Goal: Task Accomplishment & Management: Complete application form

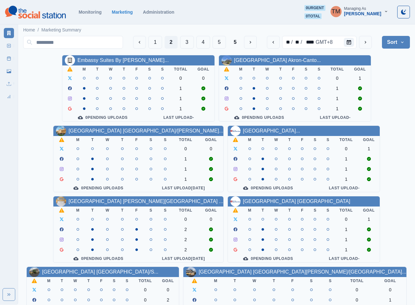
scroll to position [95, 0]
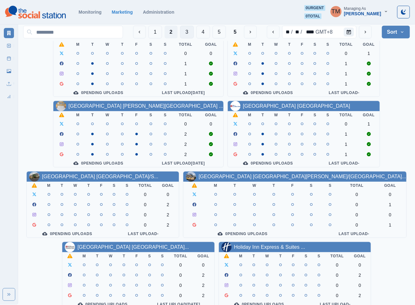
click at [190, 33] on button "3" at bounding box center [187, 32] width 14 height 13
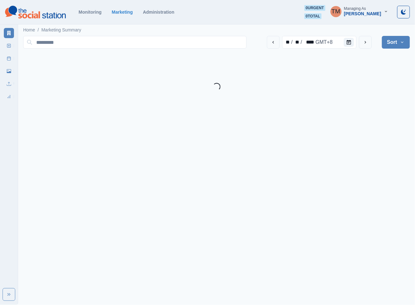
scroll to position [0, 0]
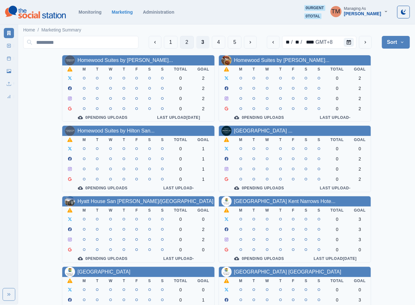
click at [184, 42] on button "2" at bounding box center [187, 42] width 14 height 13
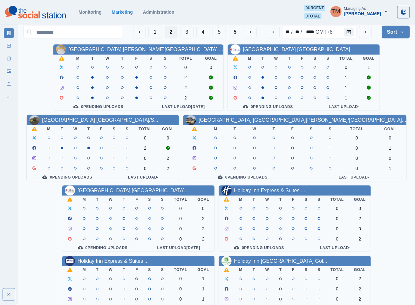
scroll to position [191, 0]
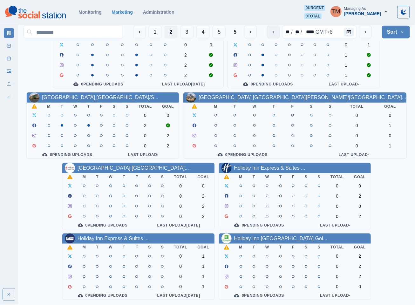
click at [277, 32] on button "previous" at bounding box center [273, 32] width 13 height 13
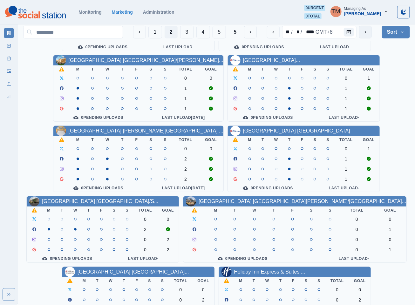
scroll to position [95, 0]
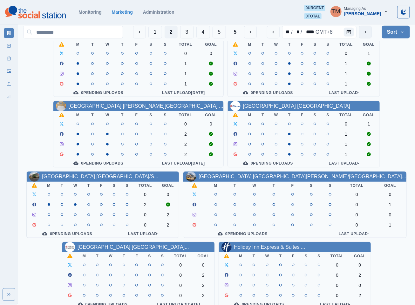
click at [363, 30] on button "next" at bounding box center [365, 32] width 13 height 13
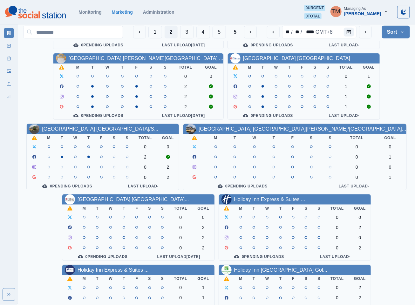
scroll to position [191, 0]
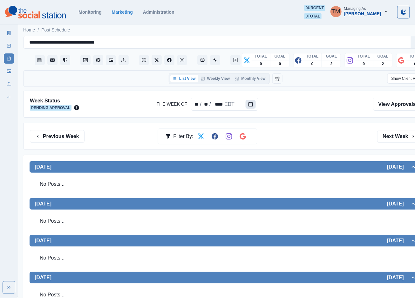
click at [249, 102] on icon "Calendar" at bounding box center [251, 104] width 4 height 4
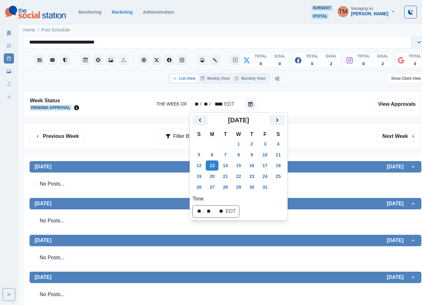
click at [328, 114] on div "Week Status Pending Approval The Week Of ** / ** / **** EDT View Approvals" at bounding box center [225, 104] width 405 height 27
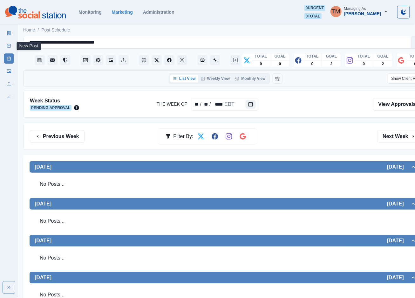
click at [7, 45] on icon at bounding box center [9, 46] width 4 height 4
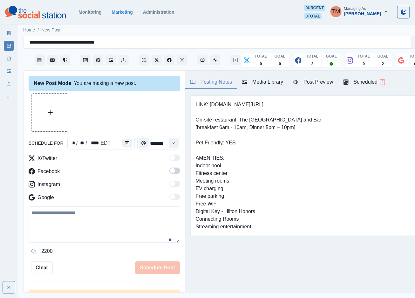
click at [67, 222] on textarea at bounding box center [105, 224] width 152 height 36
paste textarea "**********"
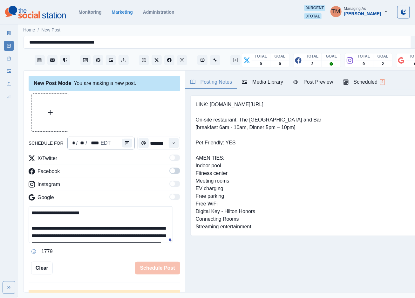
scroll to position [74, 0]
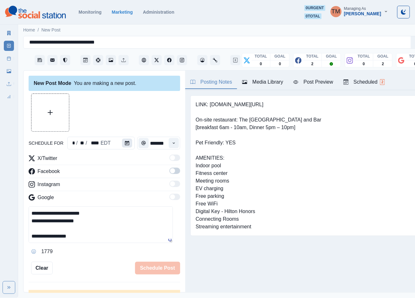
type textarea "**********"
click at [126, 145] on button "Calendar" at bounding box center [127, 143] width 10 height 9
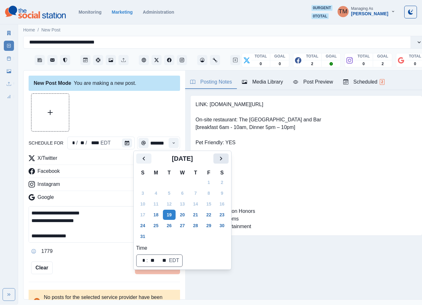
click at [223, 159] on icon "Next" at bounding box center [221, 159] width 8 height 8
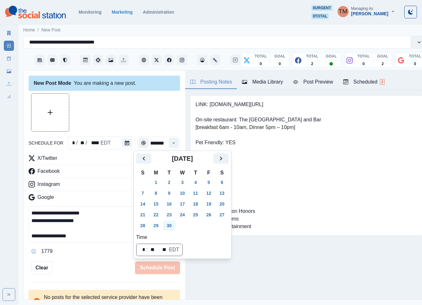
click at [172, 228] on button "30" at bounding box center [169, 226] width 13 height 10
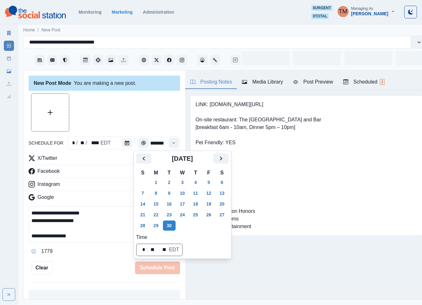
click at [132, 117] on div at bounding box center [105, 112] width 152 height 38
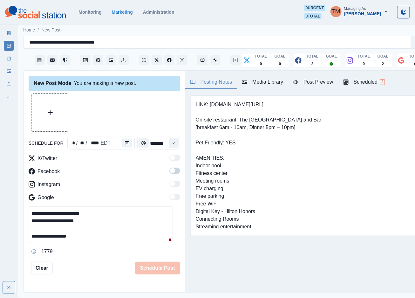
click at [170, 171] on span at bounding box center [172, 170] width 5 height 5
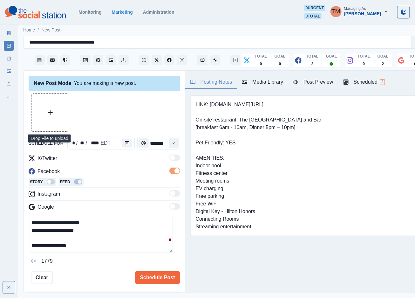
click at [46, 111] on button "Upload Media" at bounding box center [50, 113] width 38 height 38
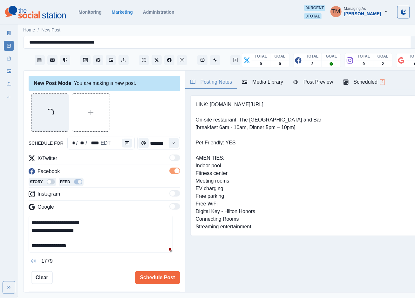
drag, startPoint x: 141, startPoint y: 111, endPoint x: 297, endPoint y: 116, distance: 155.5
click at [142, 111] on div "Loading..." at bounding box center [105, 112] width 152 height 38
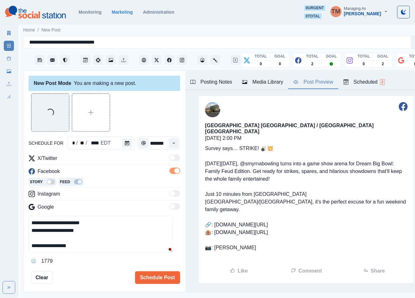
click at [318, 83] on div "Post Preview" at bounding box center [313, 82] width 40 height 8
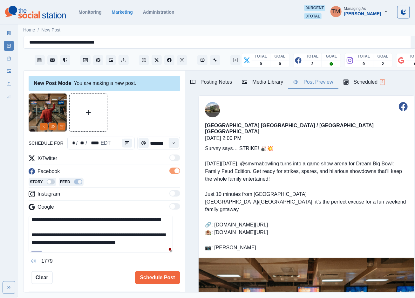
scroll to position [29, 0]
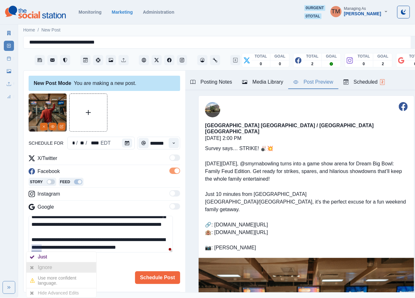
click at [42, 264] on div "Ignore" at bounding box center [46, 267] width 17 height 10
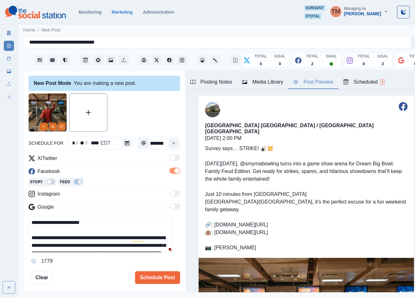
scroll to position [0, 0]
click at [138, 258] on div "Ignore" at bounding box center [146, 258] width 17 height 10
click at [96, 267] on div "**********" at bounding box center [105, 188] width 152 height 190
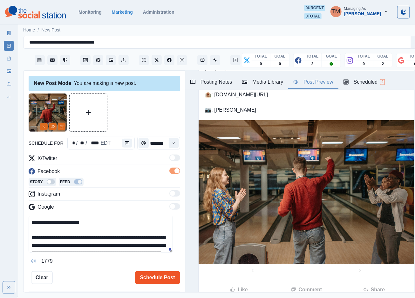
click at [156, 280] on button "Schedule Post" at bounding box center [157, 277] width 45 height 13
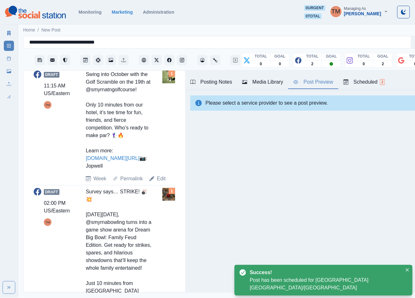
scroll to position [238, 0]
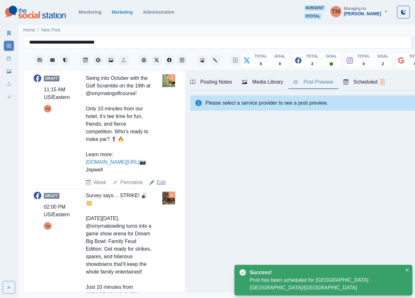
click at [158, 186] on link "Edit" at bounding box center [161, 183] width 9 height 8
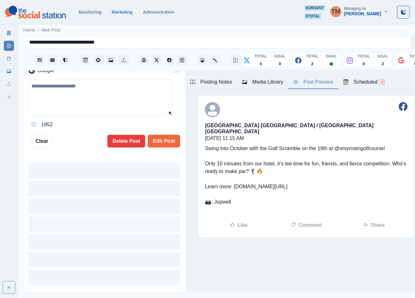
type input "********"
type textarea "**********"
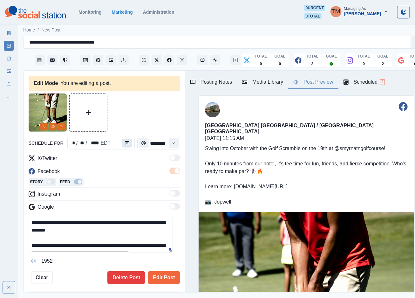
click at [126, 141] on button "Calendar" at bounding box center [127, 143] width 10 height 9
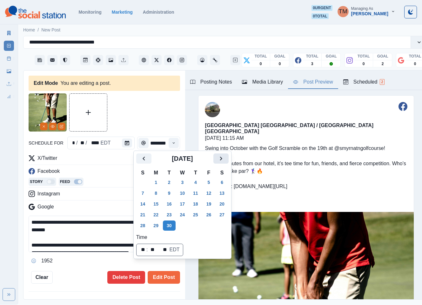
click at [223, 158] on icon "Next" at bounding box center [221, 159] width 8 height 8
click at [157, 194] on button "6" at bounding box center [156, 193] width 13 height 10
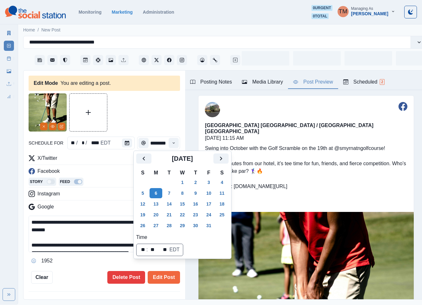
click at [140, 113] on div at bounding box center [105, 112] width 152 height 38
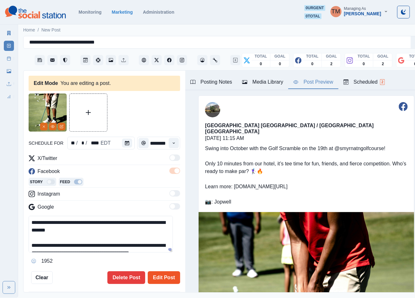
click at [162, 277] on button "Edit Post" at bounding box center [164, 277] width 32 height 13
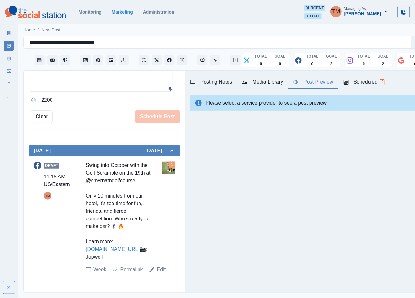
scroll to position [7, 0]
click at [5, 57] on link "Post Schedule" at bounding box center [9, 58] width 10 height 10
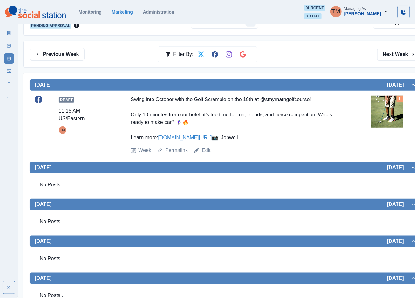
scroll to position [95, 0]
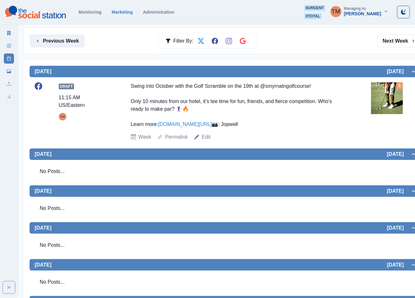
click at [60, 44] on button "Previous Week" at bounding box center [57, 41] width 55 height 13
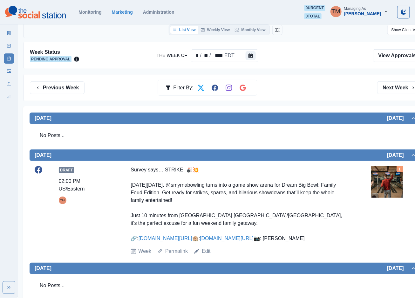
scroll to position [48, 0]
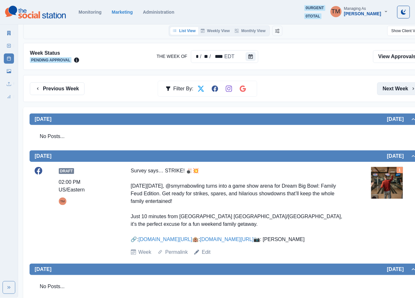
click at [400, 90] on button "Next Week" at bounding box center [399, 88] width 44 height 13
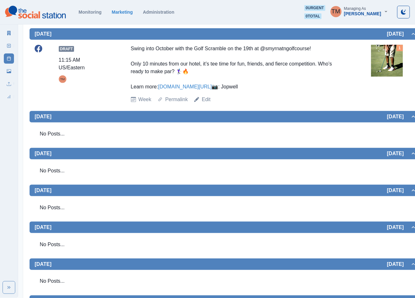
scroll to position [143, 0]
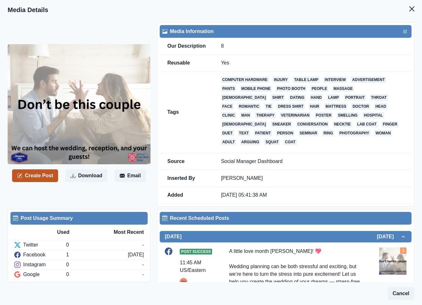
click at [40, 172] on button "Create Post" at bounding box center [35, 175] width 46 height 13
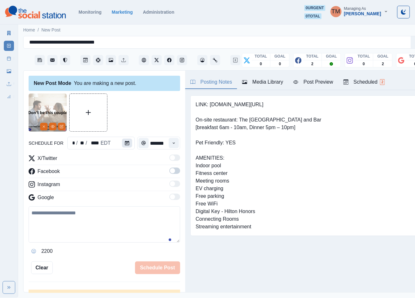
click at [125, 144] on icon "Calendar" at bounding box center [127, 143] width 4 height 4
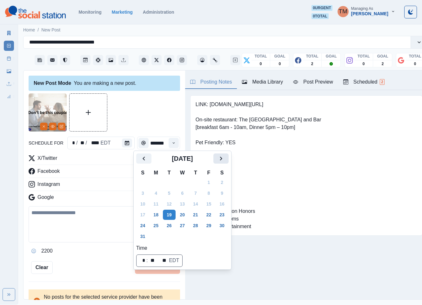
click at [220, 159] on icon "Next" at bounding box center [221, 159] width 8 height 8
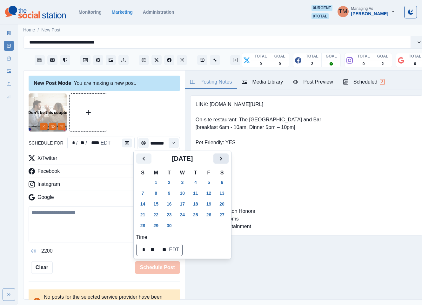
click at [220, 159] on icon "Next" at bounding box center [221, 159] width 8 height 8
click at [182, 195] on button "8" at bounding box center [182, 193] width 13 height 10
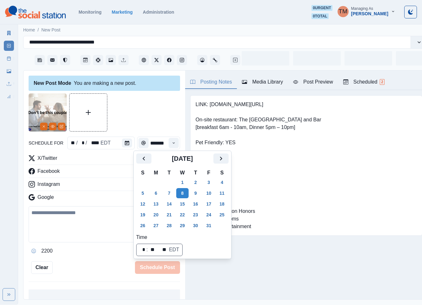
click at [144, 116] on div at bounding box center [105, 112] width 152 height 38
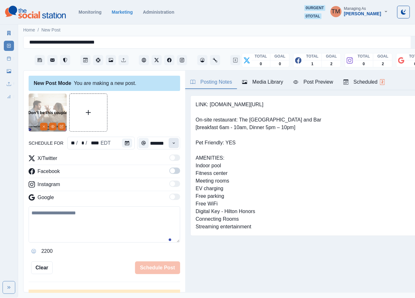
click at [169, 145] on button "Time" at bounding box center [174, 143] width 10 height 10
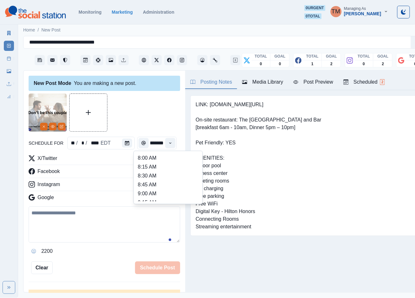
scroll to position [143, 0]
click at [152, 190] on li "1:00 PM" at bounding box center [168, 192] width 64 height 9
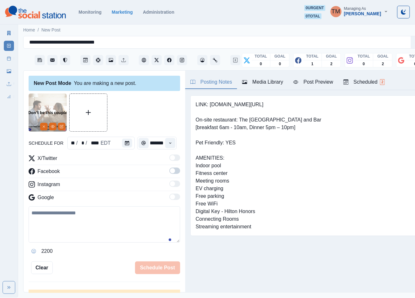
type input "*******"
click at [171, 172] on span at bounding box center [174, 170] width 11 height 6
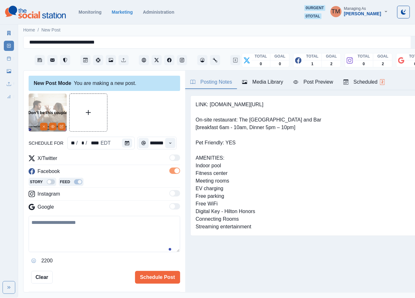
scroll to position [0, 0]
click at [65, 242] on textarea at bounding box center [105, 234] width 152 height 36
paste textarea "**********"
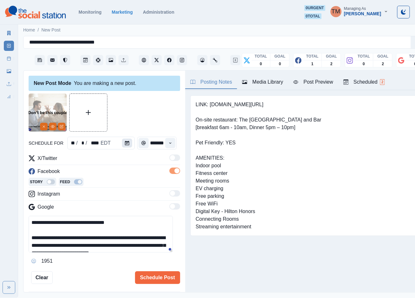
scroll to position [28, 0]
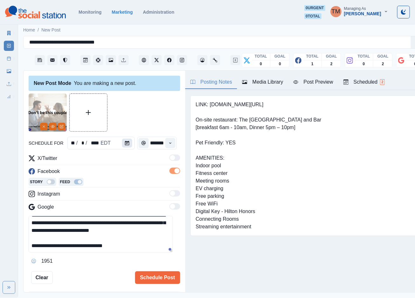
type textarea "**********"
click at [125, 141] on icon "Calendar" at bounding box center [127, 143] width 4 height 4
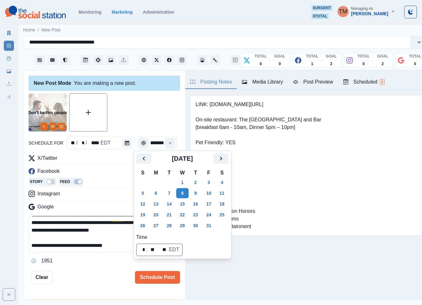
click at [183, 192] on button "8" at bounding box center [182, 193] width 13 height 10
click at [148, 120] on div at bounding box center [105, 112] width 152 height 38
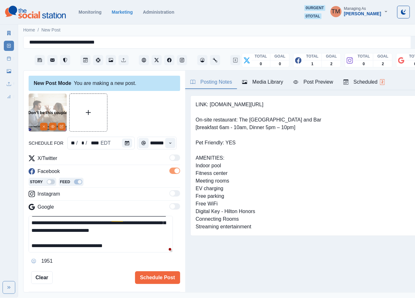
click at [323, 84] on div "Post Preview" at bounding box center [313, 82] width 40 height 8
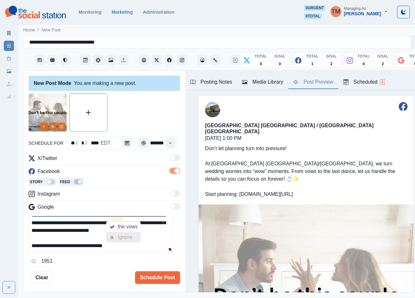
click at [118, 235] on div "Ignore" at bounding box center [126, 237] width 17 height 10
click at [150, 278] on button "Schedule Post" at bounding box center [157, 277] width 45 height 13
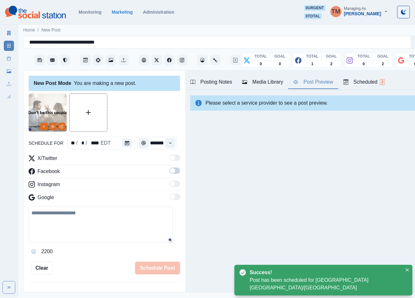
scroll to position [152, 0]
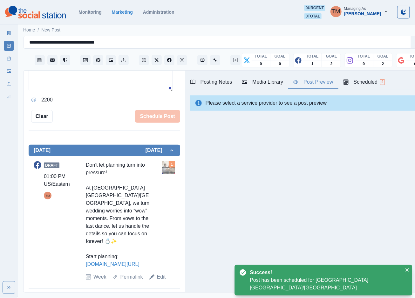
click at [10, 58] on icon at bounding box center [9, 58] width 4 height 4
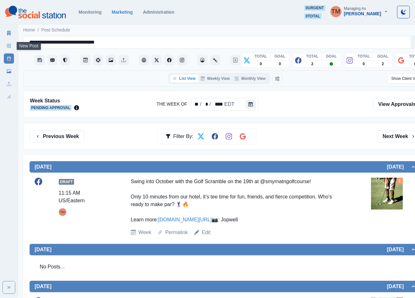
click at [11, 47] on icon at bounding box center [9, 46] width 4 height 4
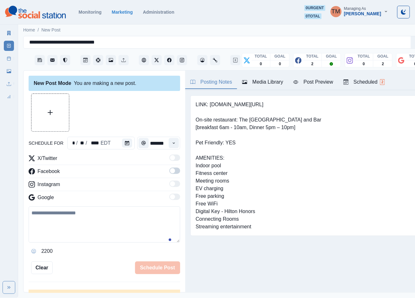
click at [63, 235] on textarea at bounding box center [105, 224] width 152 height 36
paste textarea "**********"
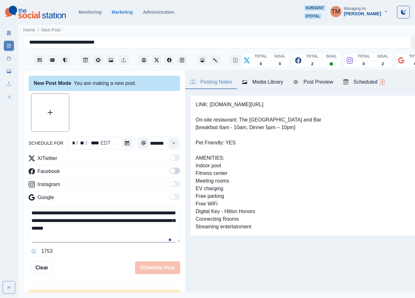
scroll to position [51, 0]
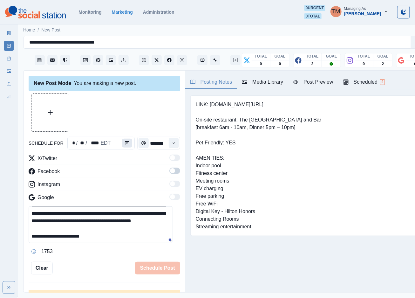
type textarea "**********"
click at [125, 142] on icon "Calendar" at bounding box center [127, 143] width 4 height 4
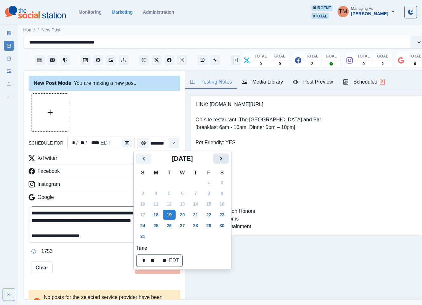
click at [226, 160] on button "Next" at bounding box center [221, 159] width 15 height 10
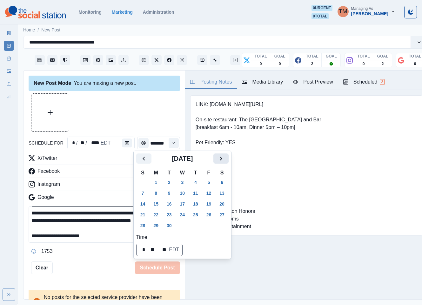
click at [226, 160] on button "Next" at bounding box center [221, 159] width 15 height 10
click at [169, 204] on button "14" at bounding box center [169, 204] width 13 height 10
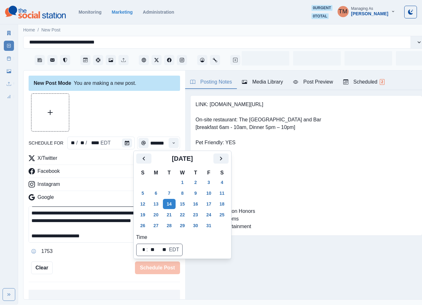
click at [144, 125] on div at bounding box center [105, 112] width 152 height 38
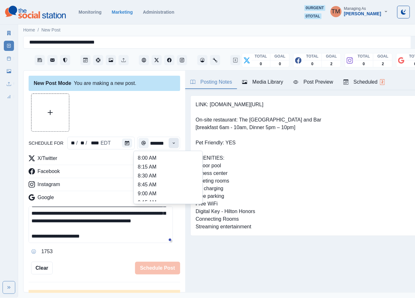
click at [172, 143] on icon "Time" at bounding box center [174, 143] width 4 height 4
click at [152, 173] on li "11:00 AM" at bounding box center [168, 169] width 64 height 9
type input "********"
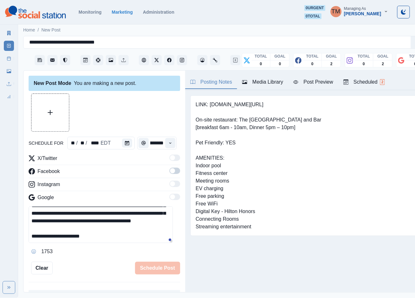
click at [171, 174] on span at bounding box center [174, 170] width 11 height 6
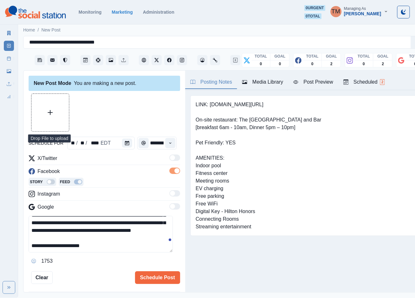
click at [55, 120] on button "Upload Media" at bounding box center [50, 113] width 38 height 38
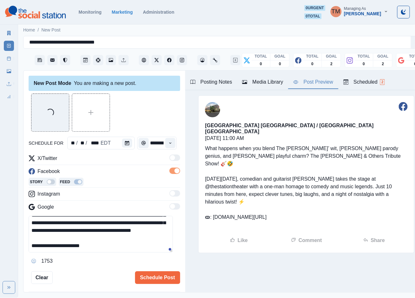
click at [319, 84] on div "Post Preview" at bounding box center [313, 82] width 40 height 8
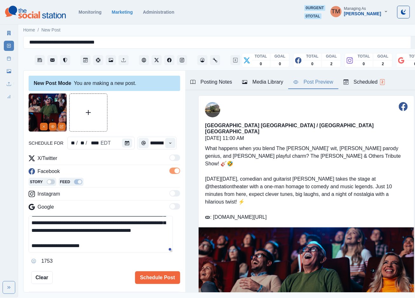
scroll to position [27, 0]
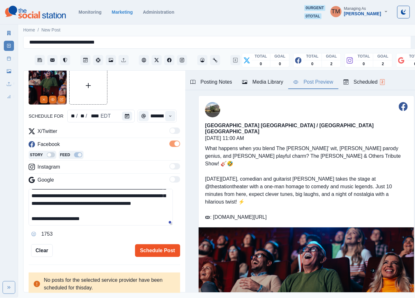
click at [151, 253] on button "Schedule Post" at bounding box center [157, 250] width 45 height 13
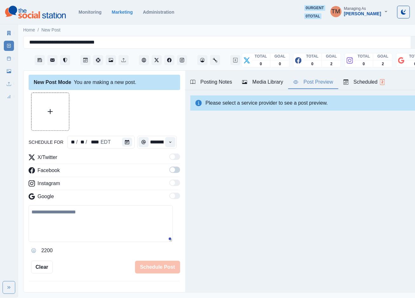
scroll to position [0, 0]
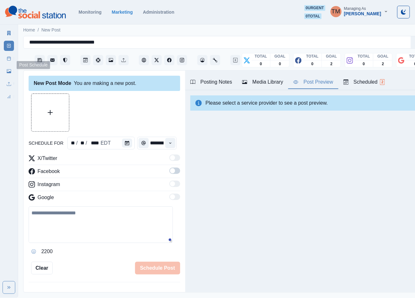
click at [8, 59] on icon at bounding box center [9, 58] width 4 height 4
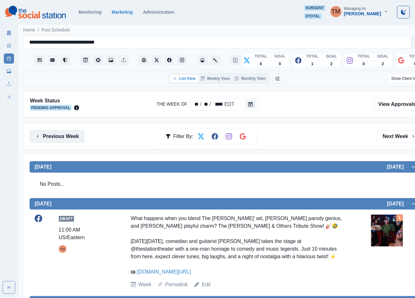
click at [58, 140] on button "Previous Week" at bounding box center [57, 136] width 55 height 13
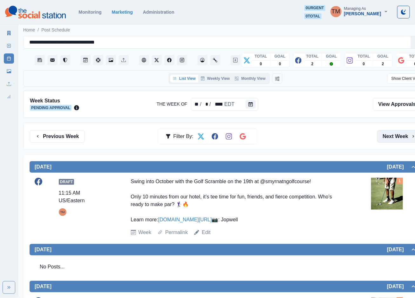
click at [396, 135] on button "Next Week" at bounding box center [399, 136] width 44 height 13
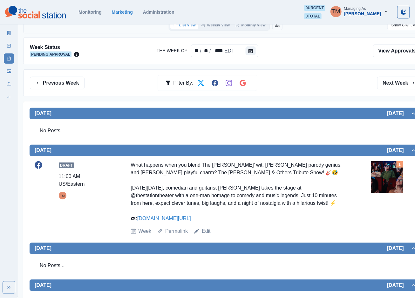
scroll to position [143, 0]
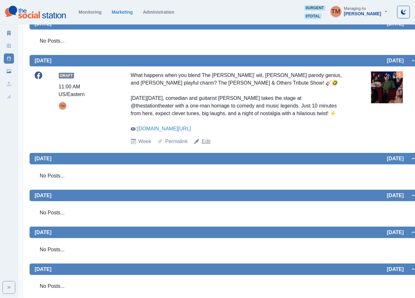
click at [205, 142] on link "Edit" at bounding box center [206, 142] width 9 height 8
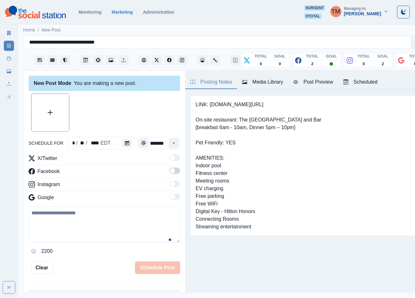
scroll to position [7, 0]
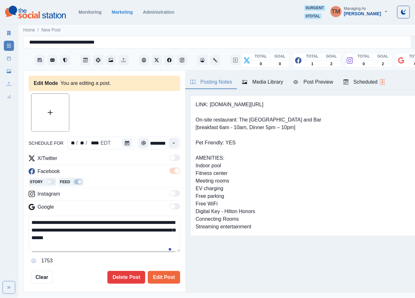
type input "********"
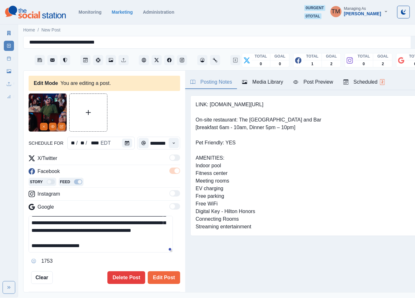
scroll to position [4, 0]
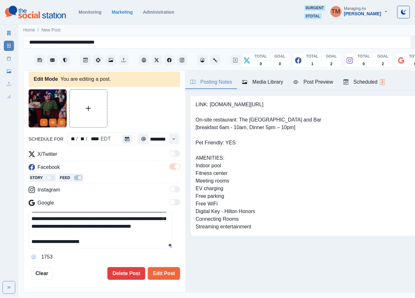
click at [37, 236] on textarea "**********" at bounding box center [101, 230] width 144 height 37
type textarea "**********"
click at [158, 267] on button "Edit Post" at bounding box center [164, 273] width 32 height 13
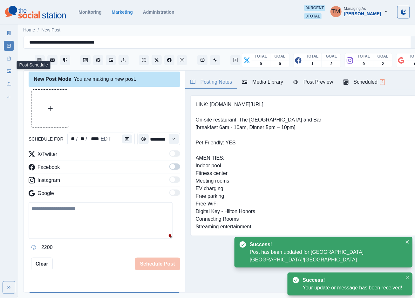
click at [7, 60] on icon at bounding box center [9, 58] width 4 height 4
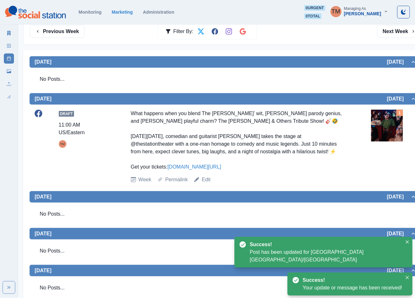
scroll to position [143, 0]
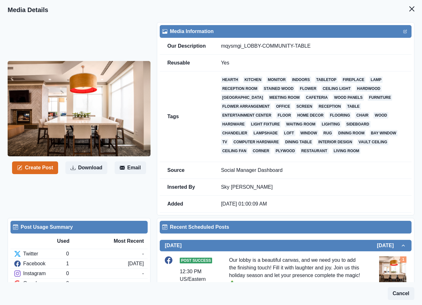
drag, startPoint x: 47, startPoint y: 168, endPoint x: 0, endPoint y: 174, distance: 47.1
click at [47, 168] on button "Create Post" at bounding box center [35, 167] width 46 height 13
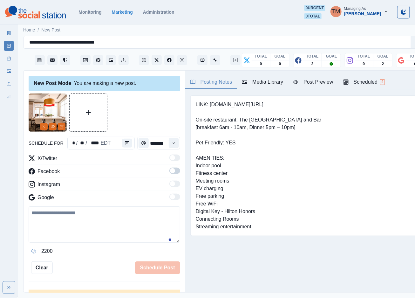
click at [60, 227] on textarea at bounding box center [105, 224] width 152 height 36
paste textarea "**********"
type textarea "**********"
click at [125, 142] on icon "Calendar" at bounding box center [127, 143] width 4 height 4
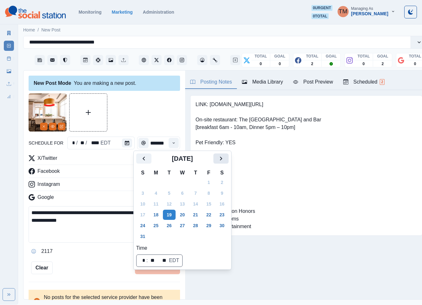
click at [221, 159] on icon "Next" at bounding box center [221, 159] width 8 height 8
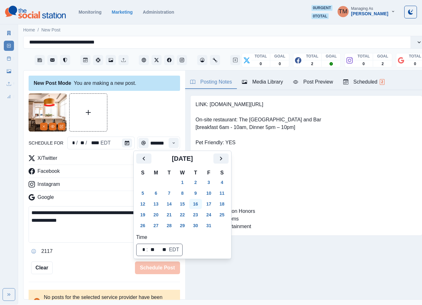
click at [195, 204] on button "16" at bounding box center [195, 204] width 13 height 10
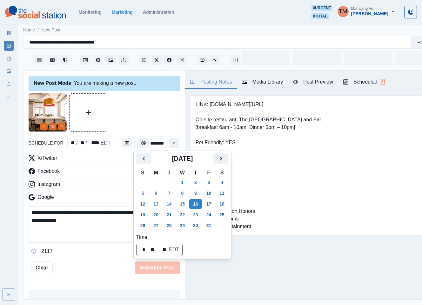
click at [134, 116] on div at bounding box center [105, 112] width 152 height 38
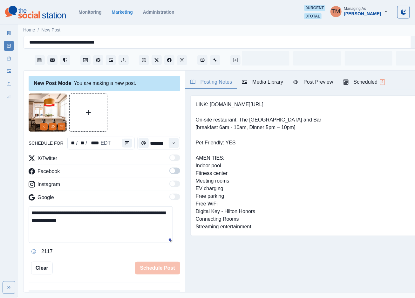
click at [172, 145] on icon "Time" at bounding box center [174, 143] width 4 height 4
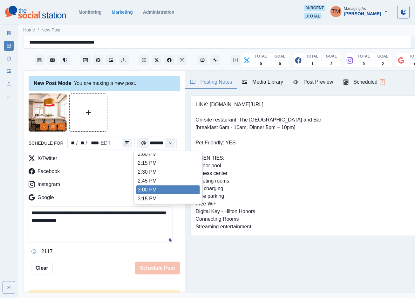
scroll to position [74, 0]
click at [155, 188] on li "11:00 AM" at bounding box center [168, 190] width 64 height 9
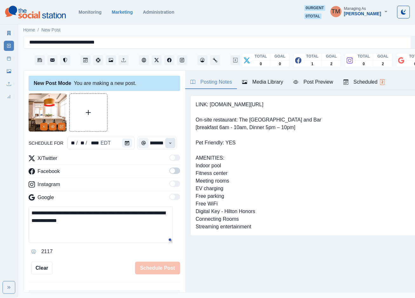
click at [168, 141] on icon "Time" at bounding box center [170, 143] width 4 height 4
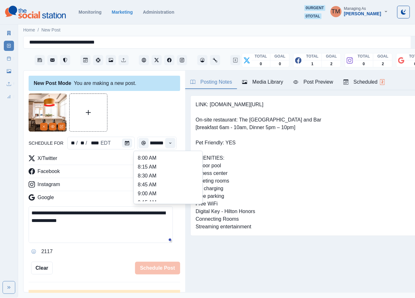
scroll to position [176, 0]
click at [155, 184] on li "1:45 PM" at bounding box center [168, 186] width 64 height 9
type input "*******"
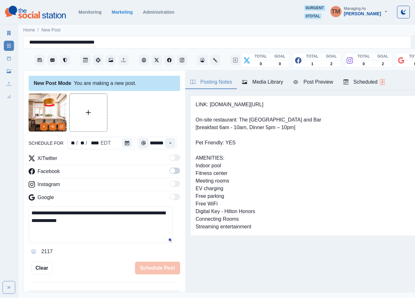
scroll to position [0, 5]
click at [169, 174] on span at bounding box center [174, 170] width 11 height 6
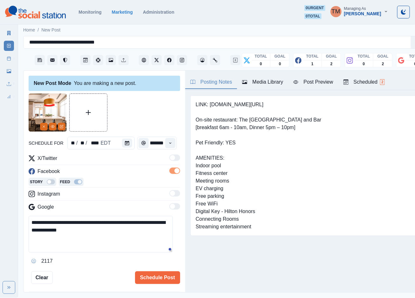
scroll to position [0, 0]
click at [156, 117] on div at bounding box center [105, 112] width 152 height 38
click at [148, 277] on button "Schedule Post" at bounding box center [157, 277] width 45 height 13
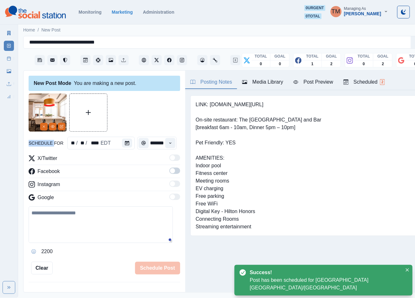
click at [10, 59] on icon at bounding box center [9, 58] width 4 height 4
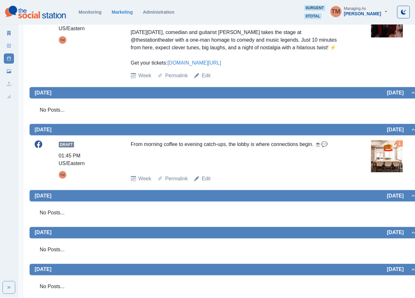
scroll to position [223, 0]
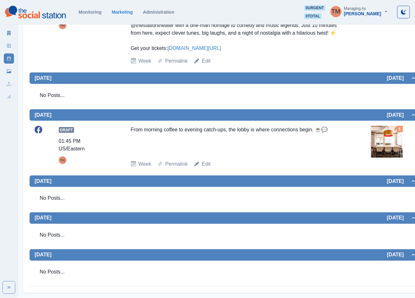
click at [377, 134] on img at bounding box center [387, 142] width 32 height 32
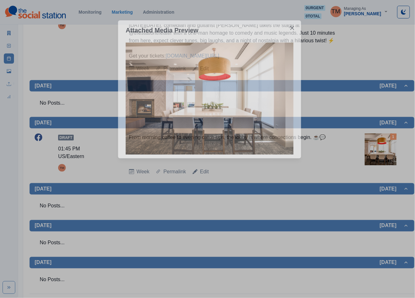
scroll to position [216, 0]
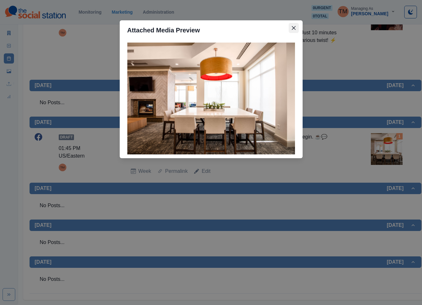
click at [293, 28] on icon "Close" at bounding box center [294, 28] width 4 height 4
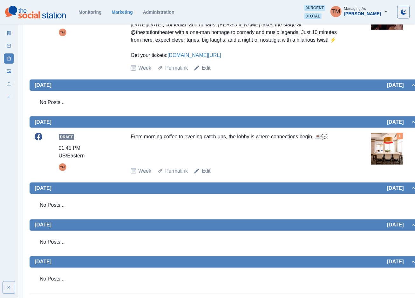
click at [207, 172] on link "Edit" at bounding box center [206, 171] width 9 height 8
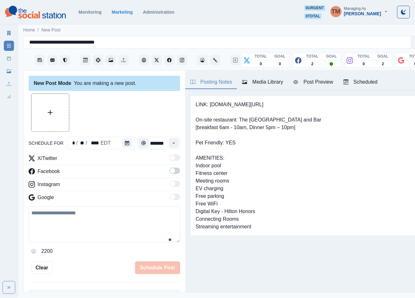
scroll to position [7, 0]
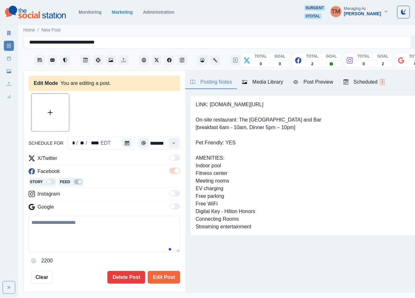
type input "*******"
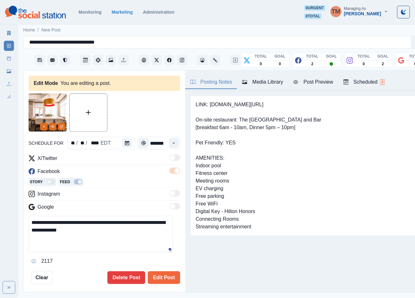
drag, startPoint x: 130, startPoint y: 217, endPoint x: 137, endPoint y: 217, distance: 7.6
click at [137, 217] on textarea "**********" at bounding box center [101, 234] width 144 height 37
drag, startPoint x: 118, startPoint y: 234, endPoint x: 25, endPoint y: 217, distance: 94.2
click at [25, 217] on div "**********" at bounding box center [105, 182] width 162 height 222
type textarea "**********"
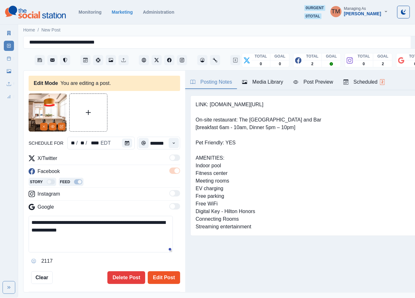
drag, startPoint x: 166, startPoint y: 274, endPoint x: 162, endPoint y: 273, distance: 4.2
click at [165, 274] on button "Edit Post" at bounding box center [164, 277] width 32 height 13
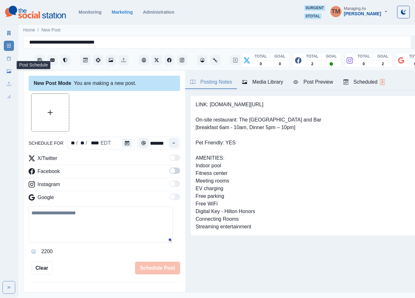
click at [6, 59] on link "Post Schedule" at bounding box center [9, 58] width 10 height 10
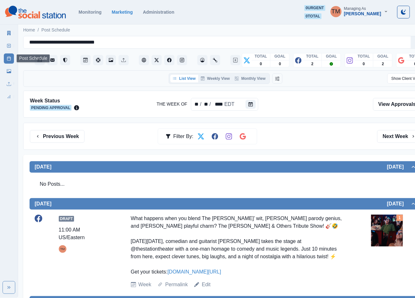
click at [6, 59] on link "Post Schedule" at bounding box center [9, 58] width 10 height 10
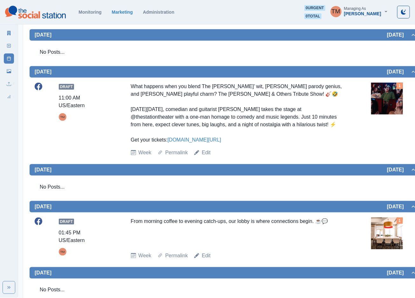
scroll to position [128, 0]
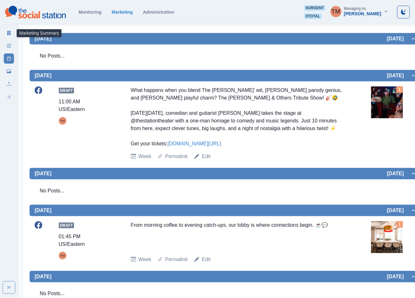
click at [9, 34] on icon at bounding box center [8, 33] width 3 height 4
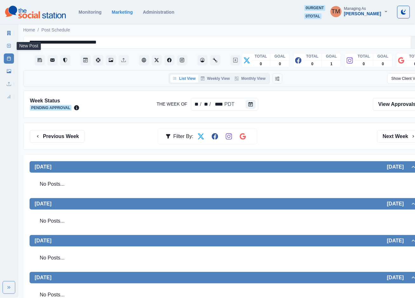
click at [9, 47] on icon at bounding box center [9, 46] width 4 height 4
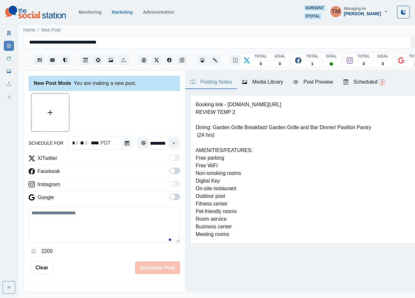
click at [67, 232] on textarea at bounding box center [105, 224] width 152 height 36
paste textarea "**********"
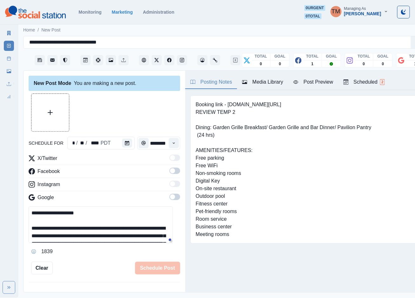
scroll to position [43, 0]
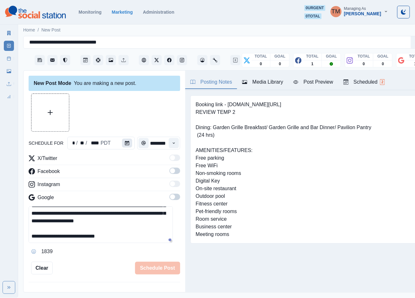
type textarea "**********"
click at [125, 144] on icon "Calendar" at bounding box center [127, 143] width 4 height 4
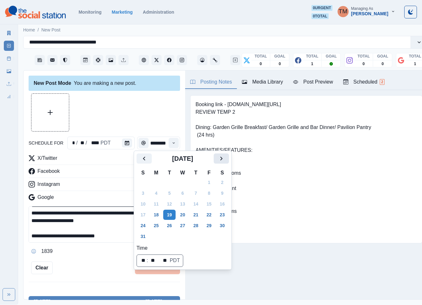
click at [228, 160] on button "Next" at bounding box center [221, 159] width 15 height 10
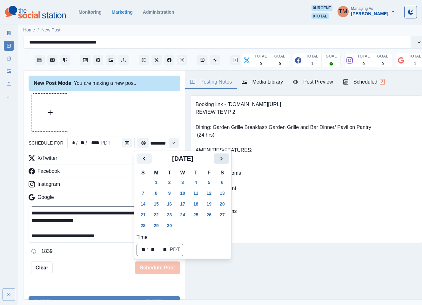
click at [228, 160] on button "Next" at bounding box center [221, 159] width 15 height 10
click at [197, 194] on button "9" at bounding box center [196, 193] width 13 height 10
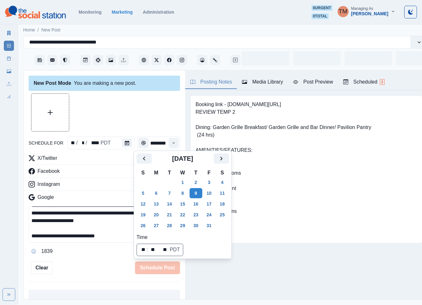
click at [120, 123] on div at bounding box center [105, 112] width 152 height 38
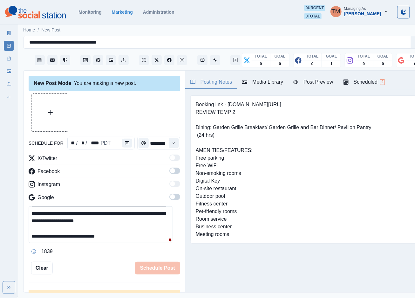
click at [170, 168] on span at bounding box center [172, 170] width 5 height 5
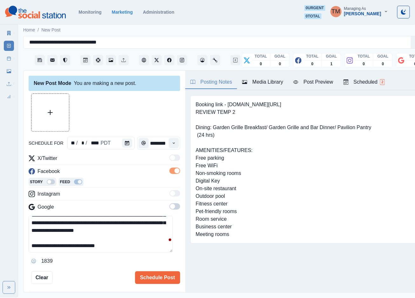
click at [171, 208] on span at bounding box center [174, 206] width 11 height 6
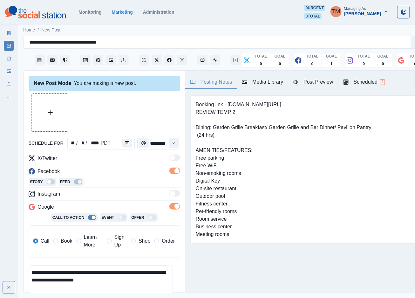
click at [97, 242] on span "Learn More" at bounding box center [93, 240] width 19 height 15
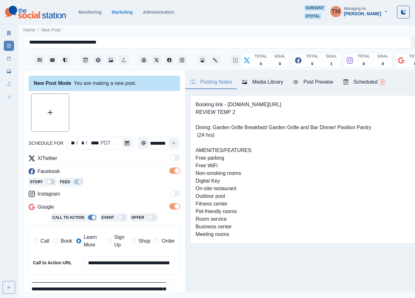
scroll to position [94, 0]
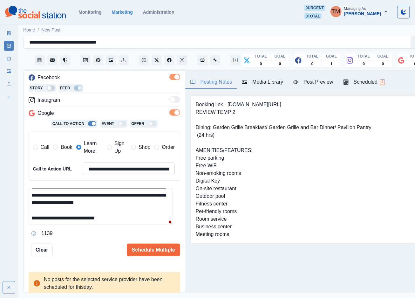
click at [122, 172] on input "**********" at bounding box center [129, 168] width 92 height 13
paste input
type input "**********"
click at [131, 205] on textarea "**********" at bounding box center [101, 206] width 144 height 37
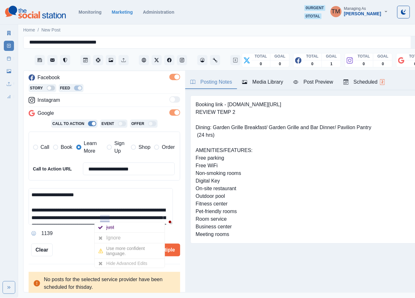
click at [107, 235] on div "Ignore" at bounding box center [114, 238] width 17 height 10
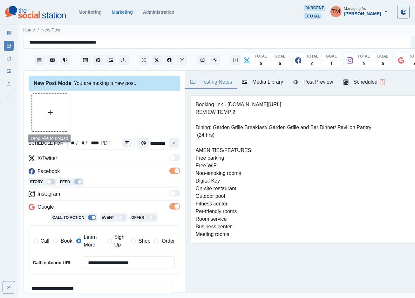
drag, startPoint x: 49, startPoint y: 117, endPoint x: 46, endPoint y: 115, distance: 4.1
click at [47, 115] on button "Upload Media" at bounding box center [50, 113] width 38 height 38
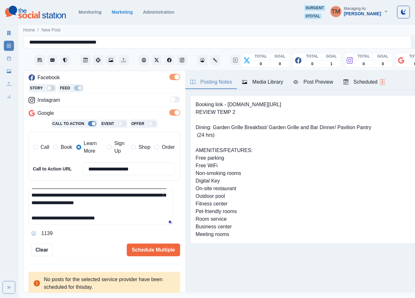
scroll to position [45, 0]
click at [98, 216] on textarea "**********" at bounding box center [101, 206] width 144 height 37
paste textarea
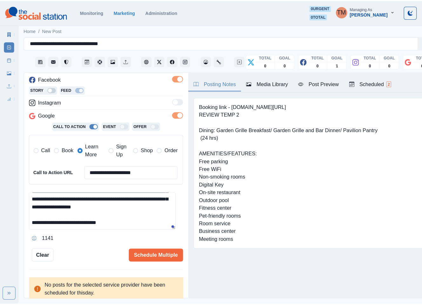
scroll to position [43, 0]
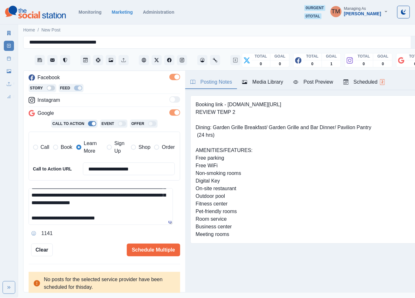
click at [124, 214] on textarea "**********" at bounding box center [101, 206] width 144 height 37
type textarea "**********"
drag, startPoint x: 123, startPoint y: 213, endPoint x: 242, endPoint y: 158, distance: 131.7
click at [123, 213] on textarea "**********" at bounding box center [101, 206] width 144 height 37
click at [313, 83] on div "Post Preview" at bounding box center [313, 82] width 40 height 8
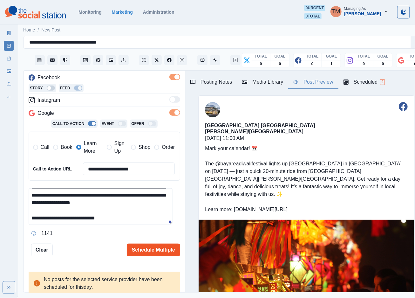
click at [146, 250] on button "Schedule Multiple" at bounding box center [153, 249] width 53 height 13
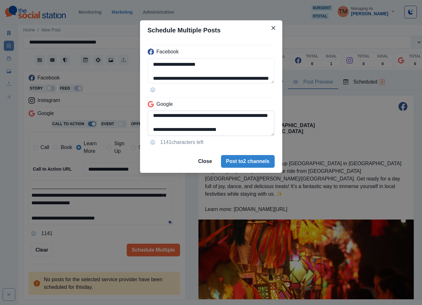
drag, startPoint x: 164, startPoint y: 131, endPoint x: 188, endPoint y: 133, distance: 23.9
click at [188, 133] on textarea "**********" at bounding box center [211, 123] width 127 height 25
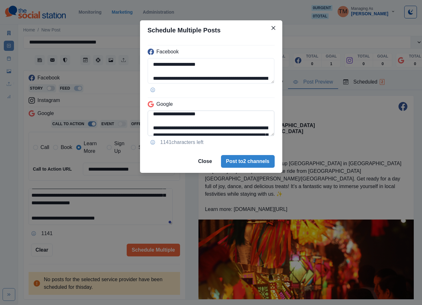
scroll to position [0, 0]
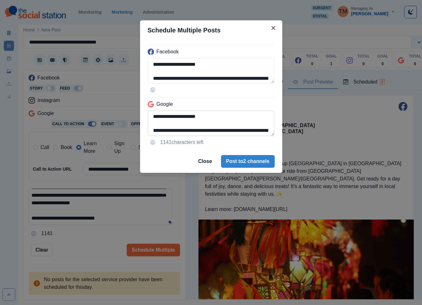
click at [179, 131] on textarea "**********" at bounding box center [211, 123] width 127 height 25
click at [179, 130] on textarea "**********" at bounding box center [211, 123] width 127 height 25
click at [185, 132] on textarea "**********" at bounding box center [211, 123] width 127 height 25
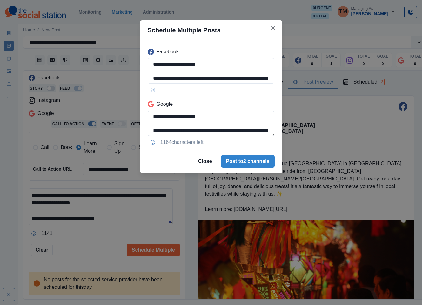
paste textarea "**********"
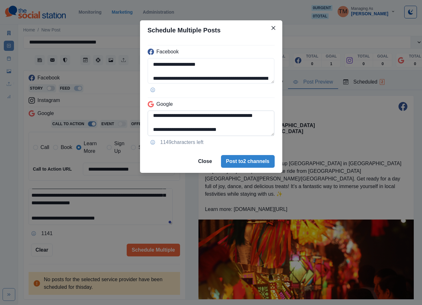
drag, startPoint x: 200, startPoint y: 116, endPoint x: 257, endPoint y: 133, distance: 59.7
click at [257, 133] on textarea "**********" at bounding box center [211, 123] width 127 height 25
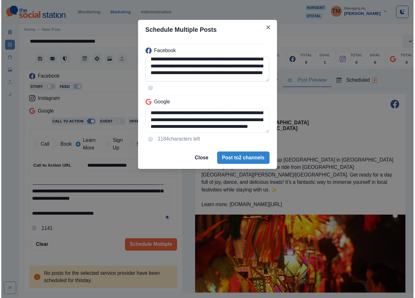
scroll to position [57, 0]
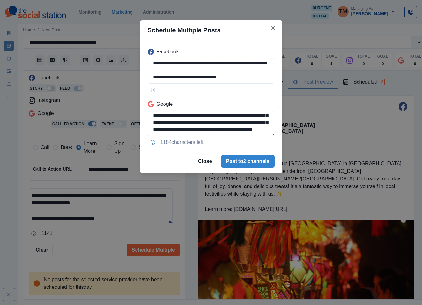
type textarea "**********"
click at [90, 244] on div "**********" at bounding box center [211, 152] width 422 height 305
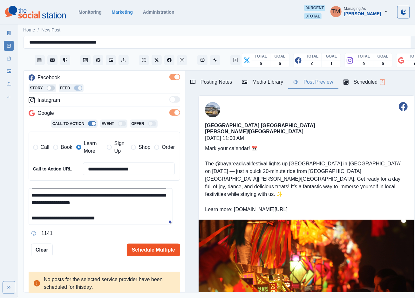
click at [145, 251] on button "Schedule Multiple" at bounding box center [153, 249] width 53 height 13
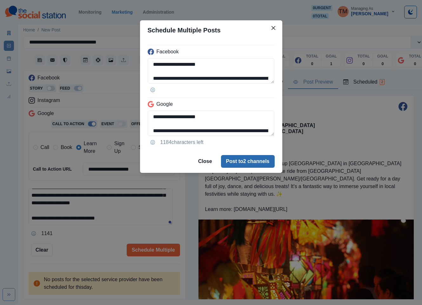
click at [251, 162] on button "Post to 2 channels" at bounding box center [248, 161] width 54 height 13
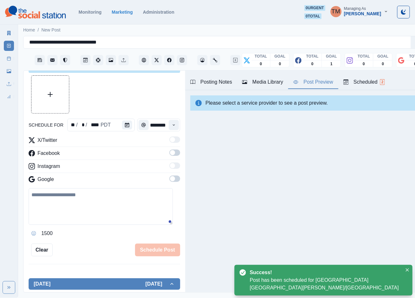
scroll to position [94, 0]
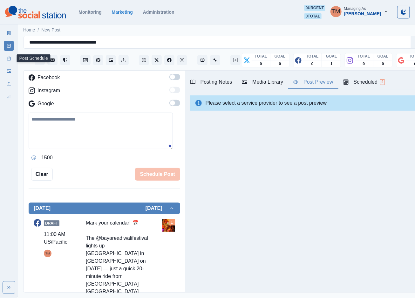
click at [6, 59] on link "Post Schedule" at bounding box center [9, 58] width 10 height 10
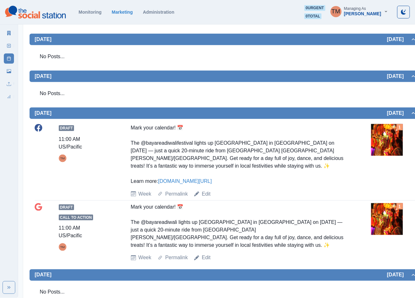
scroll to position [191, 0]
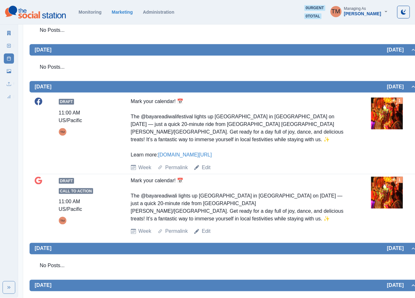
click at [387, 120] on img at bounding box center [387, 114] width 32 height 32
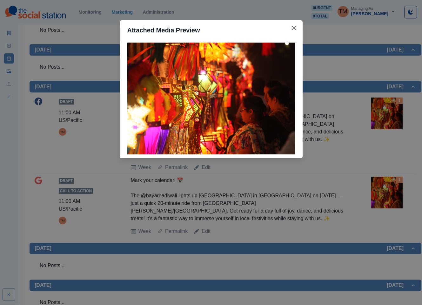
click at [387, 120] on div "Attached Media Preview" at bounding box center [211, 152] width 422 height 305
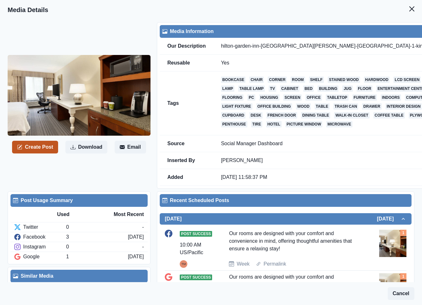
click at [37, 154] on button "Create Post" at bounding box center [35, 147] width 46 height 13
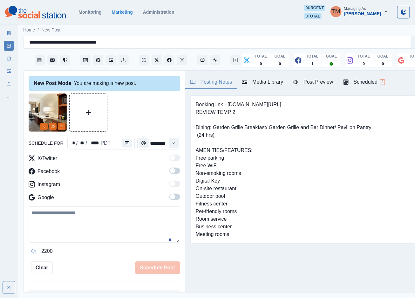
click at [45, 220] on textarea at bounding box center [105, 224] width 152 height 36
paste textarea "**********"
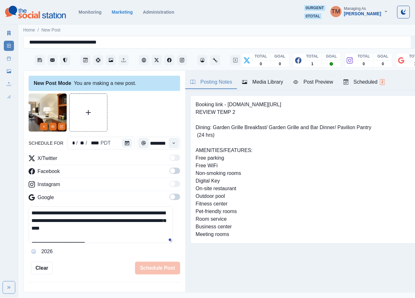
scroll to position [5, 0]
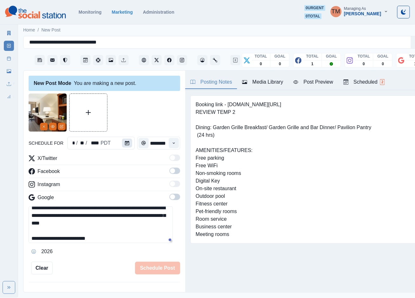
type textarea "**********"
click at [125, 142] on icon "Calendar" at bounding box center [127, 143] width 4 height 4
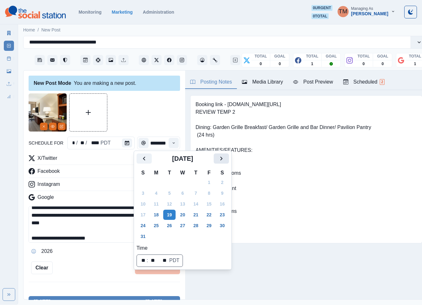
click at [224, 160] on icon "Next" at bounding box center [222, 159] width 8 height 8
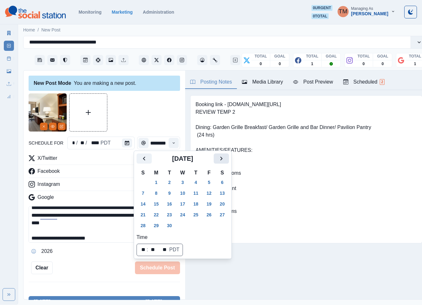
click at [224, 160] on icon "Next" at bounding box center [222, 159] width 8 height 8
click at [181, 206] on button "15" at bounding box center [182, 204] width 13 height 10
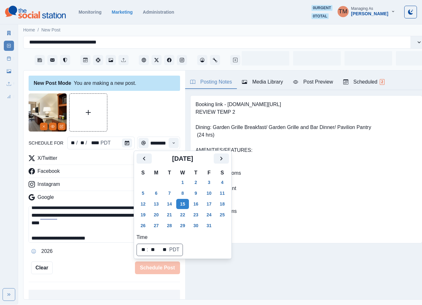
click at [143, 124] on div at bounding box center [105, 112] width 152 height 38
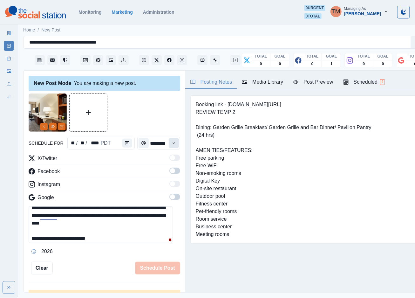
click at [169, 140] on button "Time" at bounding box center [174, 143] width 10 height 10
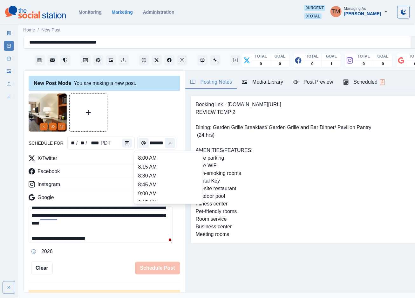
scroll to position [143, 0]
click at [152, 192] on li "1:00 PM" at bounding box center [169, 192] width 64 height 9
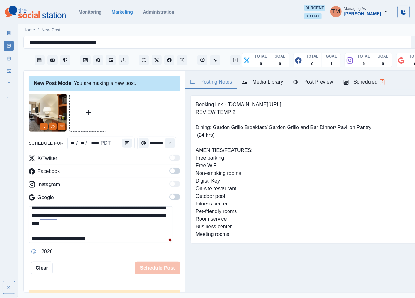
type input "*******"
drag, startPoint x: 168, startPoint y: 167, endPoint x: 168, endPoint y: 173, distance: 5.7
click at [168, 168] on div "X/Twitter Facebook Instagram Google" at bounding box center [105, 178] width 152 height 49
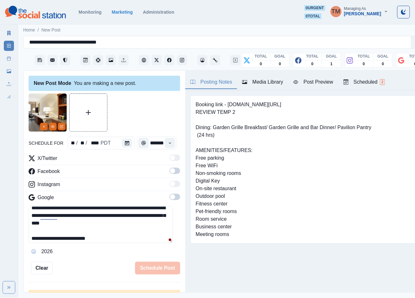
click at [170, 170] on span at bounding box center [172, 170] width 5 height 5
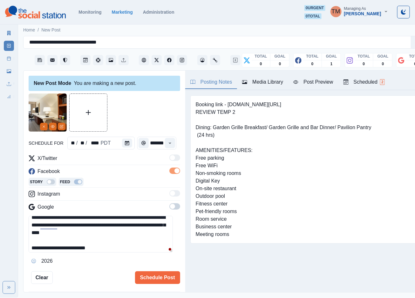
click at [170, 208] on span at bounding box center [174, 206] width 11 height 6
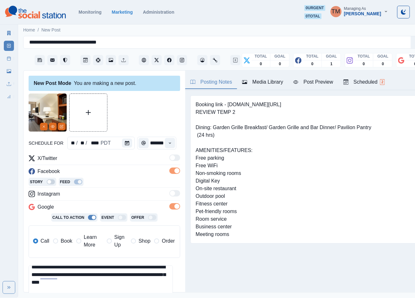
drag, startPoint x: 65, startPoint y: 243, endPoint x: 98, endPoint y: 192, distance: 60.6
click at [65, 242] on span "Book" at bounding box center [66, 241] width 11 height 8
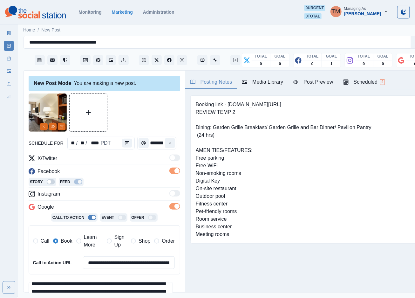
click at [136, 113] on div at bounding box center [105, 112] width 152 height 38
click at [66, 242] on span "Book" at bounding box center [66, 241] width 11 height 8
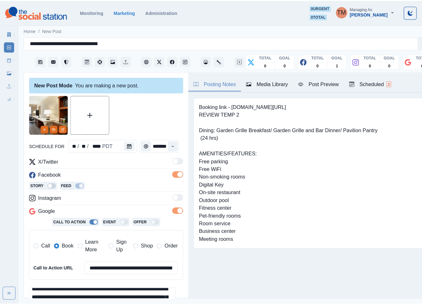
scroll to position [94, 0]
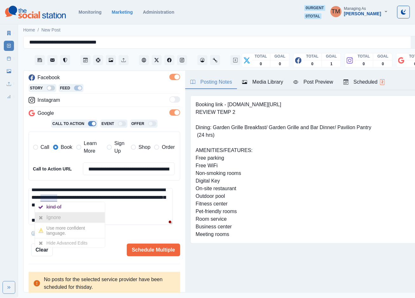
click at [50, 217] on div "Ignore" at bounding box center [54, 217] width 17 height 10
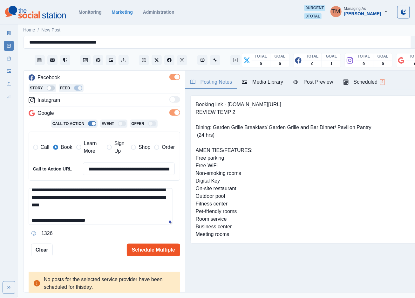
click at [137, 247] on button "Schedule Multiple" at bounding box center [153, 249] width 53 height 13
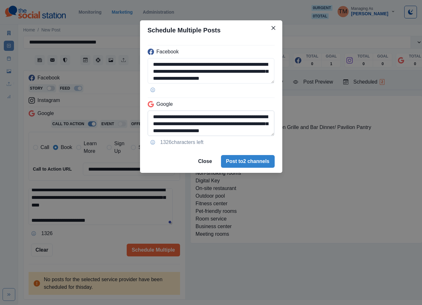
scroll to position [22, 0]
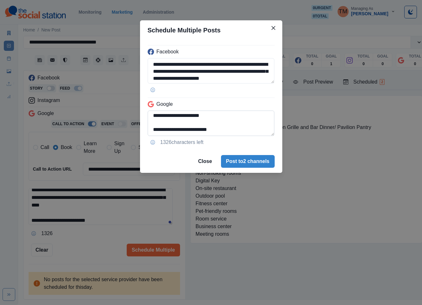
drag, startPoint x: 206, startPoint y: 116, endPoint x: 245, endPoint y: 130, distance: 41.3
click at [245, 130] on textarea "**********" at bounding box center [211, 123] width 127 height 25
type textarea "**********"
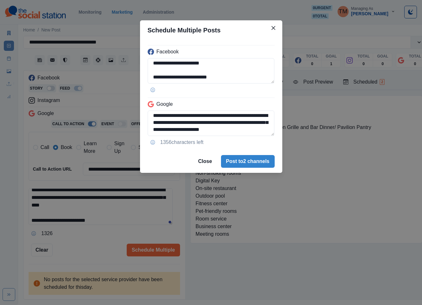
click at [87, 238] on div "**********" at bounding box center [211, 152] width 422 height 305
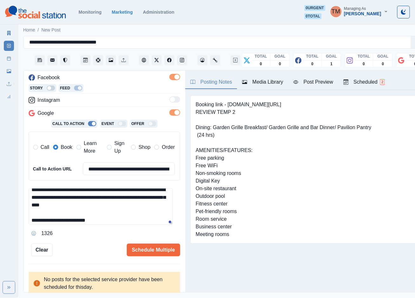
click at [313, 84] on div "Post Preview" at bounding box center [313, 82] width 40 height 8
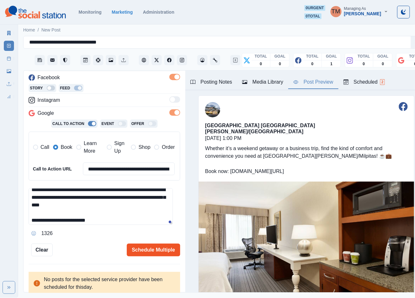
click at [147, 254] on button "Schedule Multiple" at bounding box center [153, 249] width 53 height 13
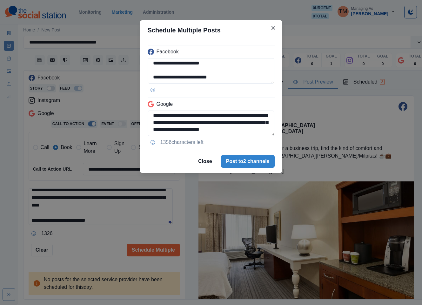
click at [266, 168] on footer "Close Post to 2 channels" at bounding box center [211, 161] width 142 height 23
click at [240, 167] on button "Post to 2 channels" at bounding box center [248, 161] width 54 height 13
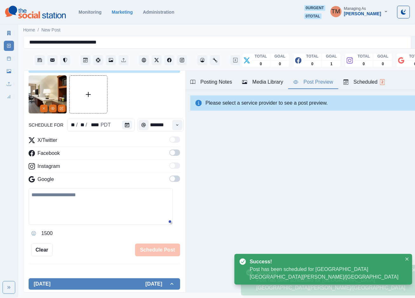
scroll to position [0, 0]
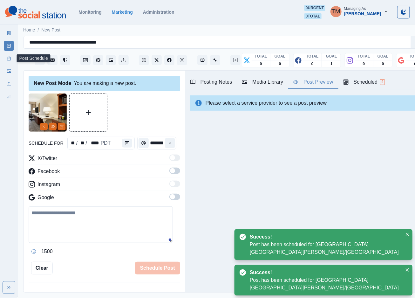
click at [9, 59] on icon at bounding box center [9, 58] width 4 height 4
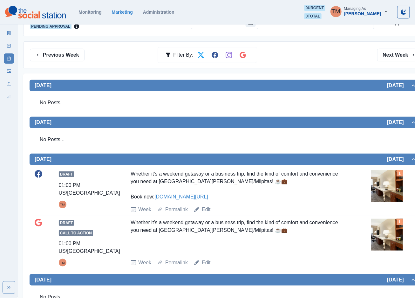
scroll to position [48, 0]
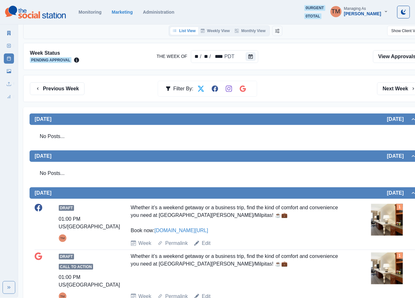
click at [49, 88] on button "Previous Week" at bounding box center [57, 88] width 55 height 13
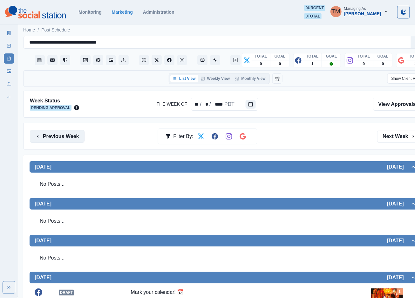
click at [44, 138] on button "Previous Week" at bounding box center [57, 136] width 55 height 13
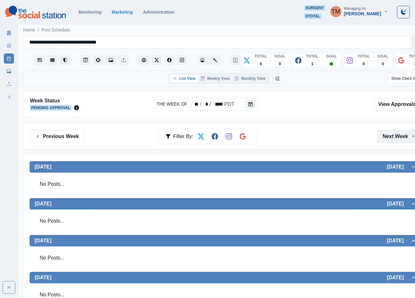
click at [395, 140] on button "Next Week" at bounding box center [399, 136] width 44 height 13
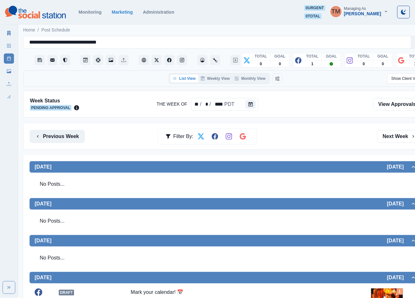
click at [76, 139] on button "Previous Week" at bounding box center [57, 136] width 55 height 13
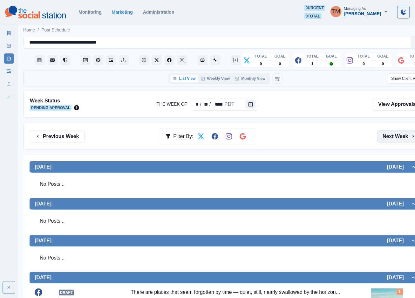
click at [396, 137] on button "Next Week" at bounding box center [399, 136] width 44 height 13
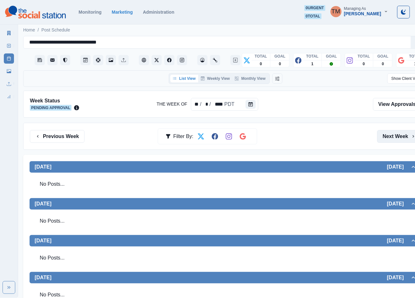
click at [396, 137] on button "Next Week" at bounding box center [399, 136] width 44 height 13
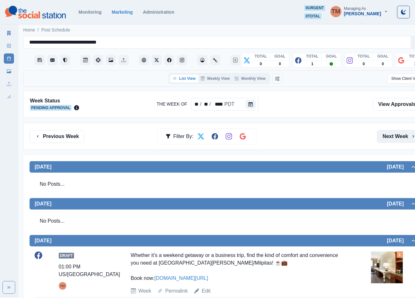
click at [396, 137] on button "Next Week" at bounding box center [399, 136] width 44 height 13
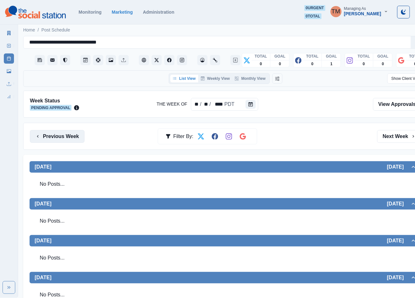
click at [72, 139] on button "Previous Week" at bounding box center [57, 136] width 55 height 13
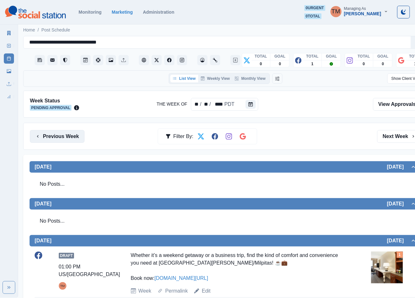
click at [79, 138] on button "Previous Week" at bounding box center [57, 136] width 55 height 13
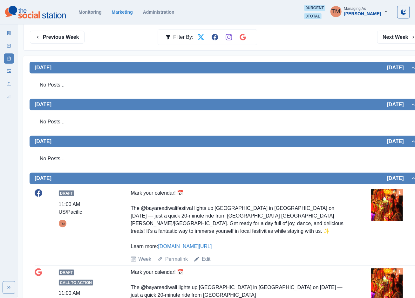
scroll to position [95, 0]
